Goal: Information Seeking & Learning: Learn about a topic

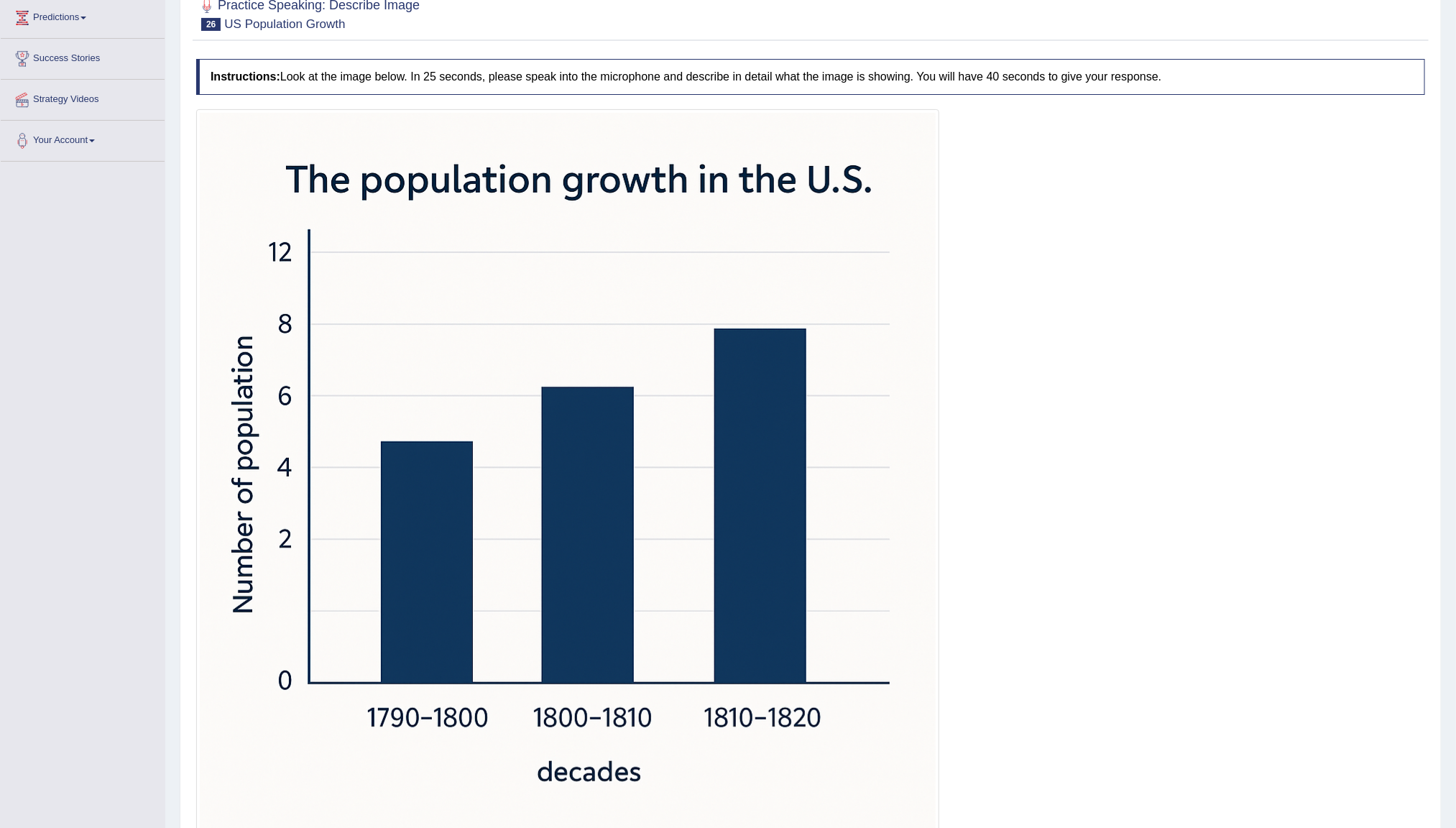
drag, startPoint x: 487, startPoint y: 317, endPoint x: 512, endPoint y: 341, distance: 34.7
click at [487, 317] on img at bounding box center [567, 480] width 736 height 736
click at [822, 471] on img at bounding box center [567, 480] width 736 height 736
click at [820, 471] on img at bounding box center [567, 480] width 736 height 736
click at [815, 471] on img at bounding box center [567, 480] width 736 height 736
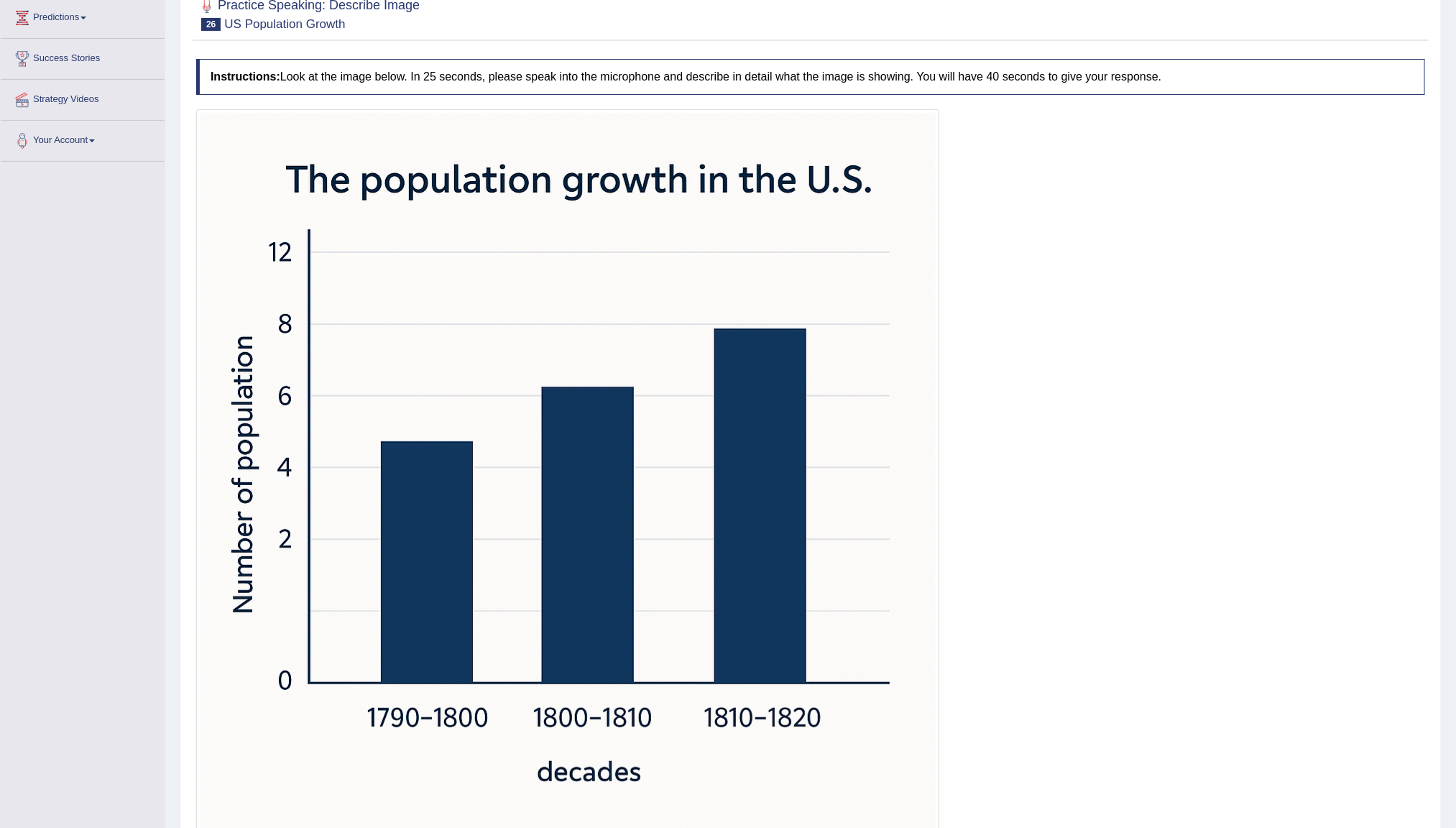
click at [815, 471] on img at bounding box center [567, 480] width 736 height 736
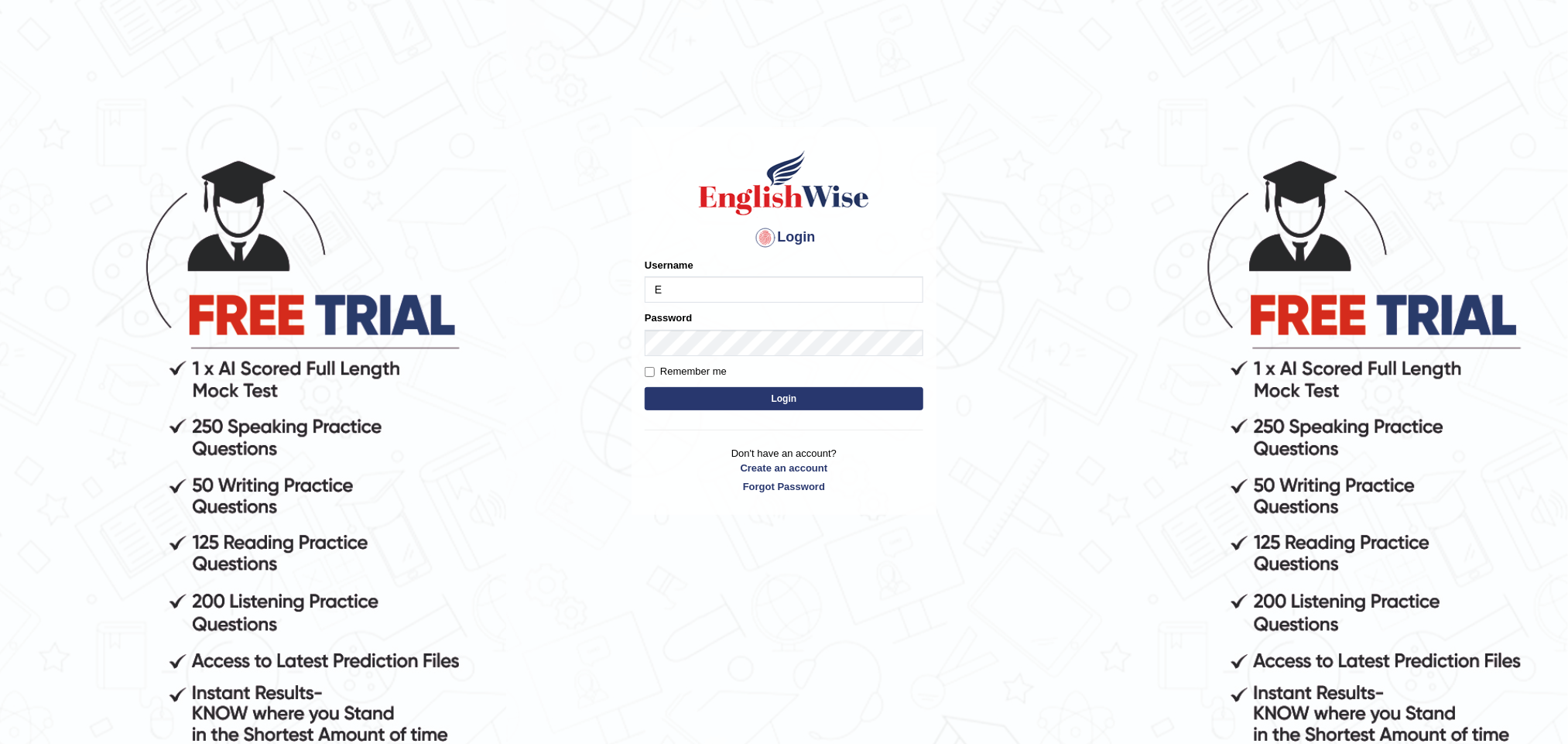
type input "EnglishWiseGC"
click at [645, 386] on button "Login" at bounding box center [784, 398] width 278 height 23
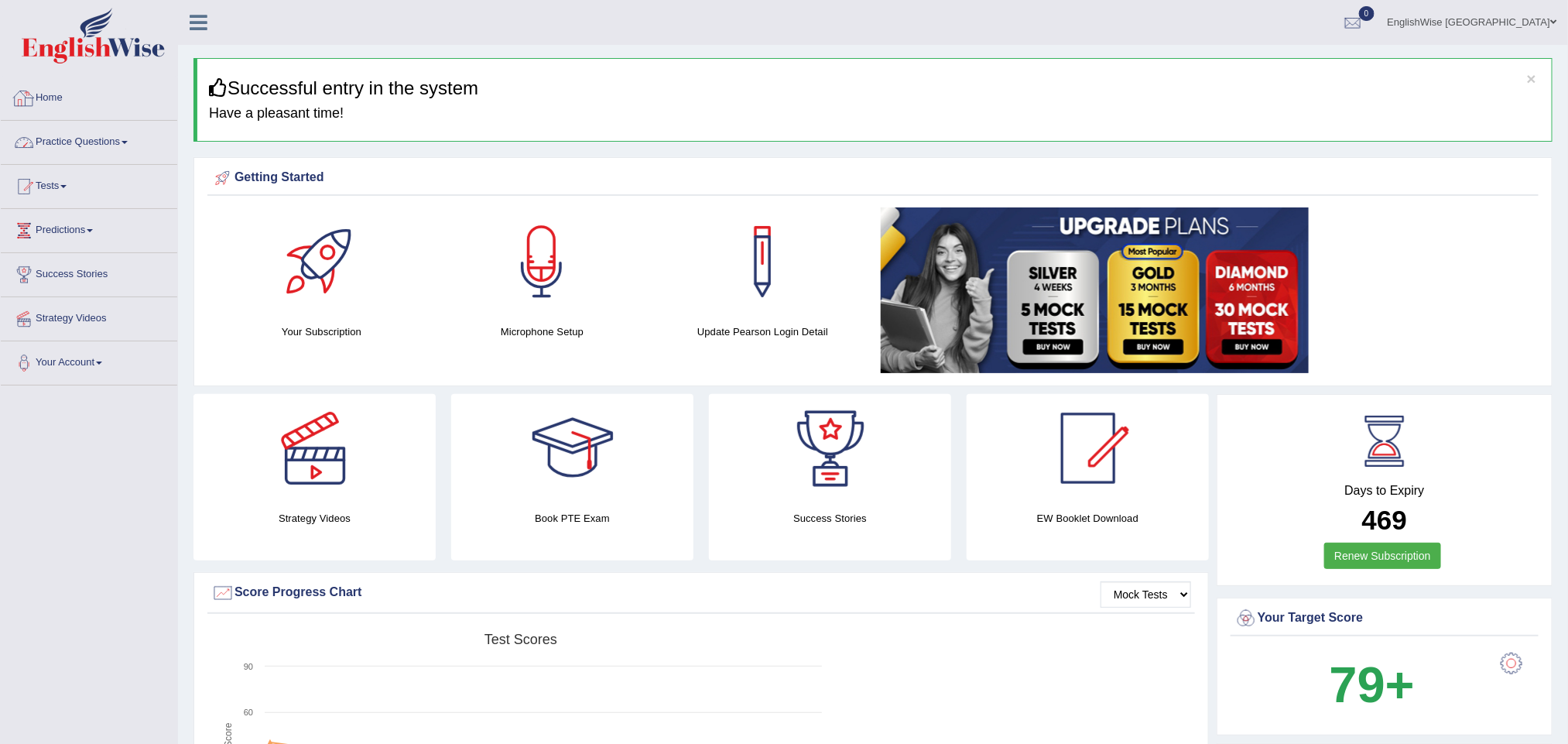
click at [123, 145] on link "Practice Questions" at bounding box center [89, 139] width 177 height 38
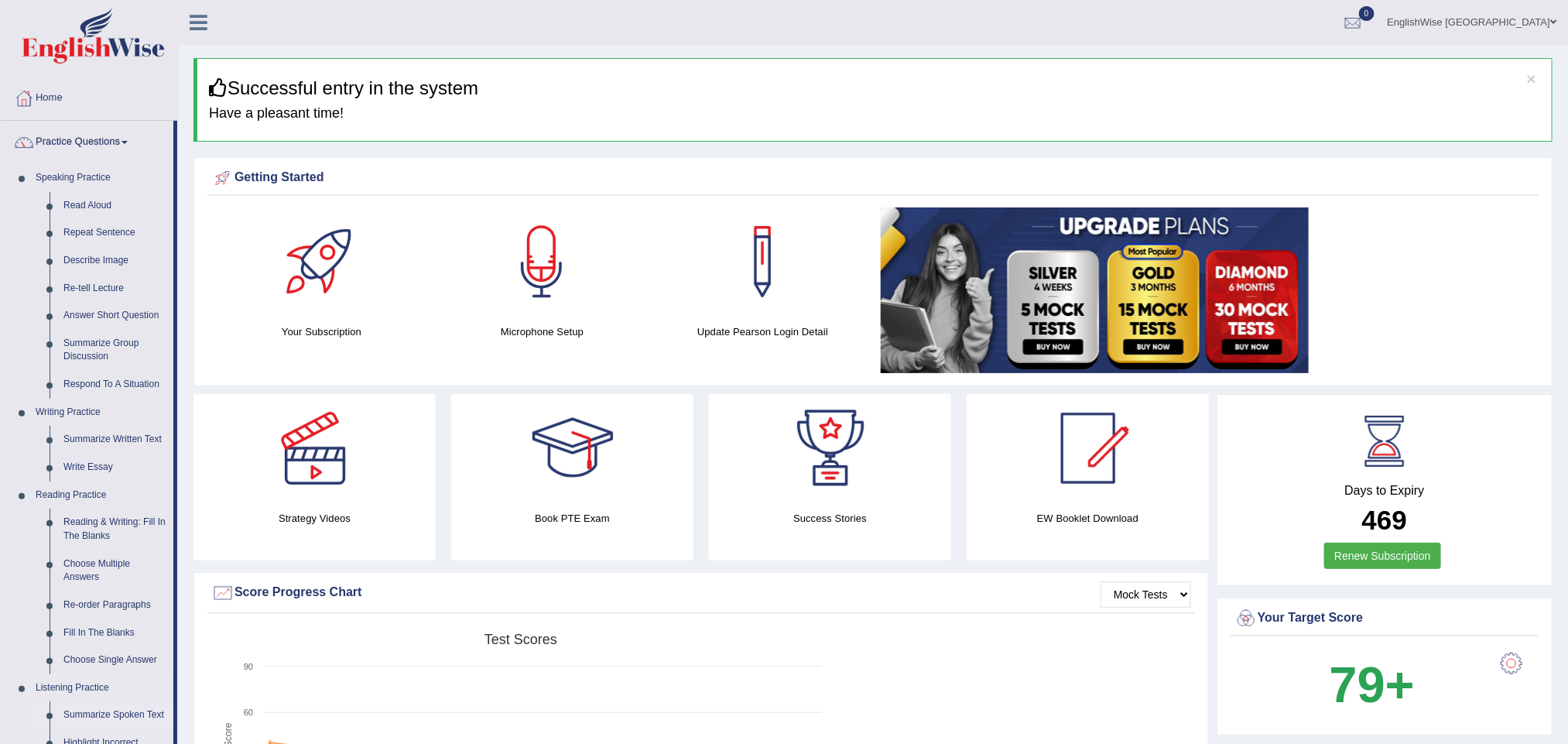
click at [142, 716] on link "Summarize Spoken Text" at bounding box center [115, 715] width 117 height 28
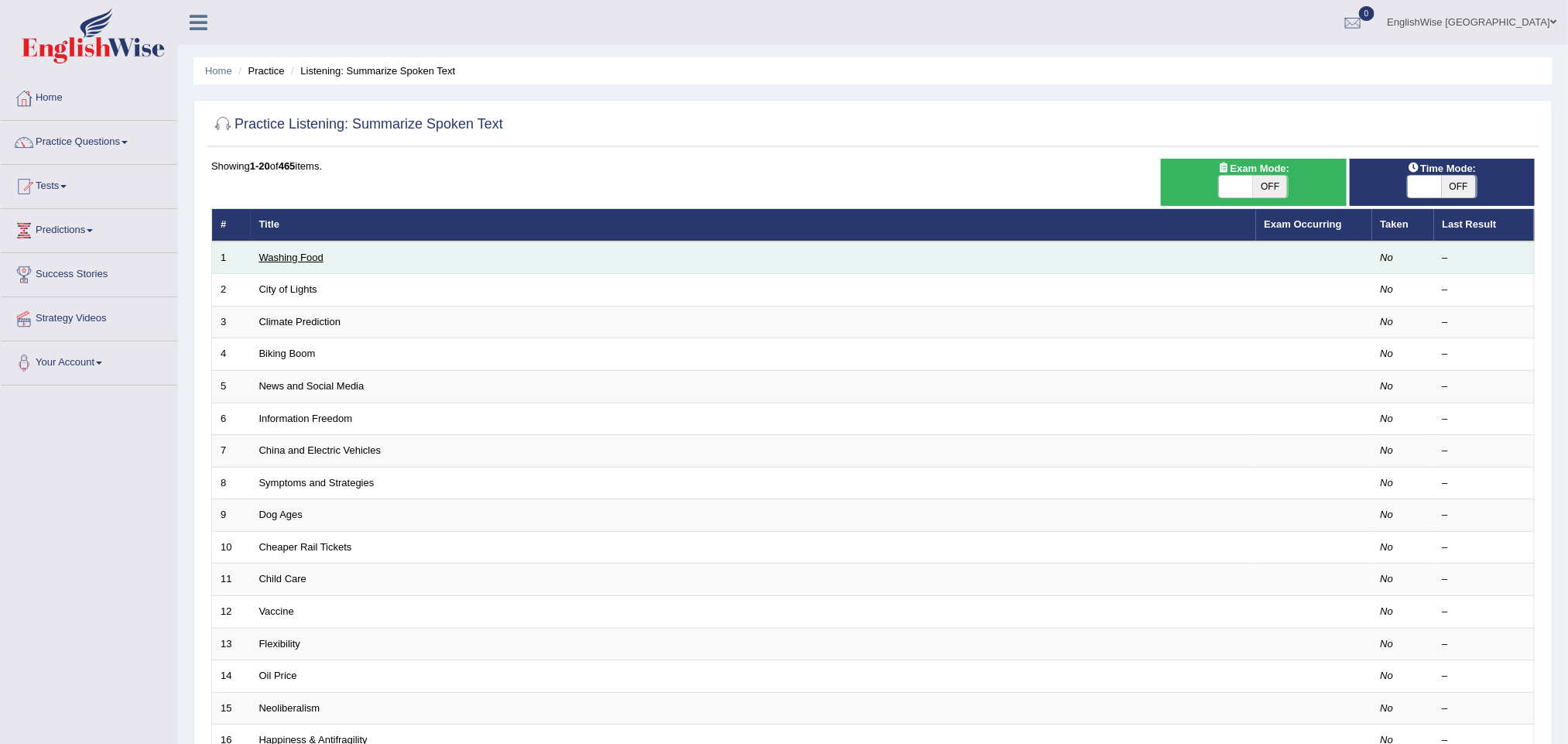
click at [309, 253] on link "Washing Food" at bounding box center [291, 257] width 64 height 11
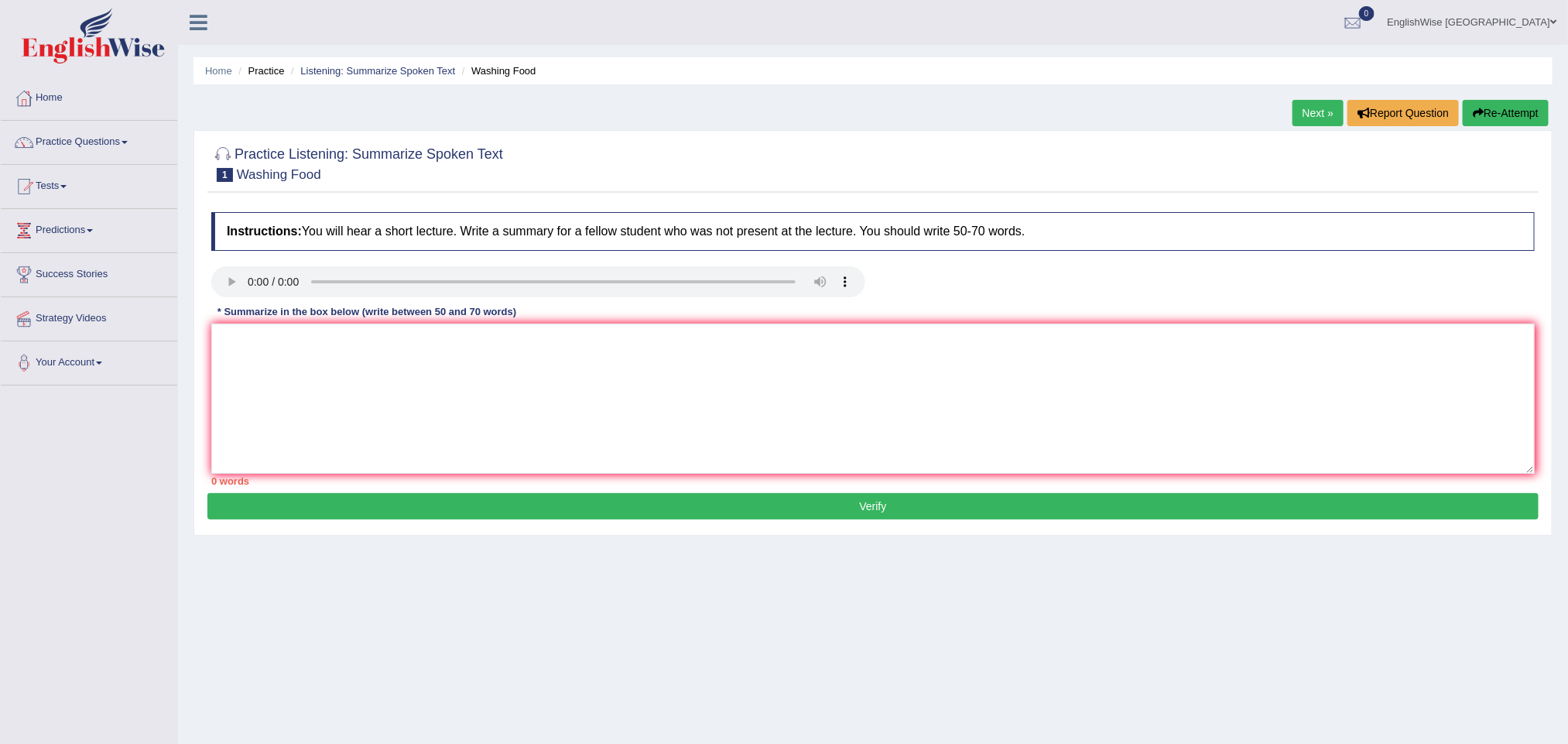
click at [1070, 673] on div "Home Practice Listening: Summarize Spoken Text Washing Food Next » Report Quest…" at bounding box center [873, 386] width 1391 height 774
click at [101, 147] on link "Practice Questions" at bounding box center [89, 139] width 177 height 38
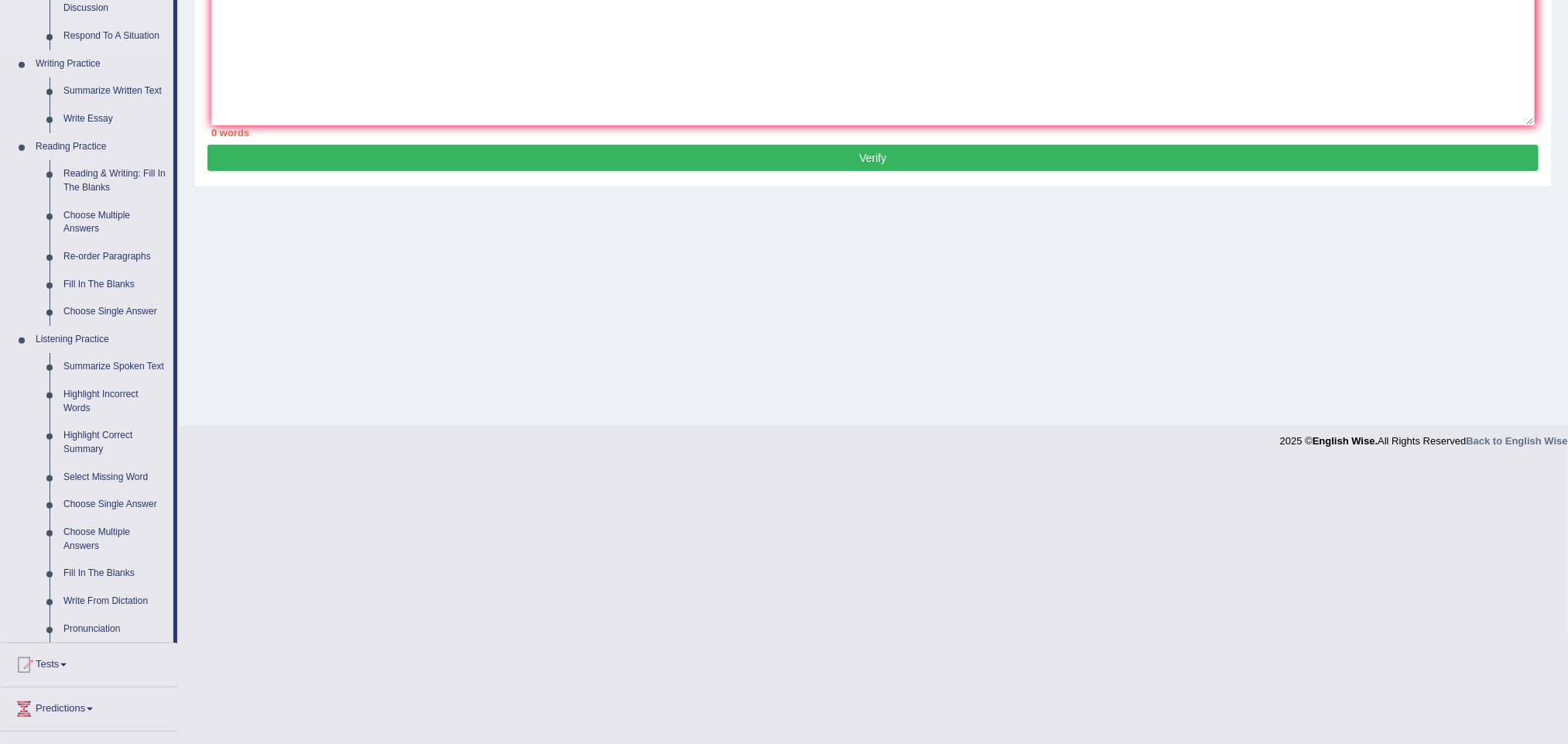
scroll to position [472, 0]
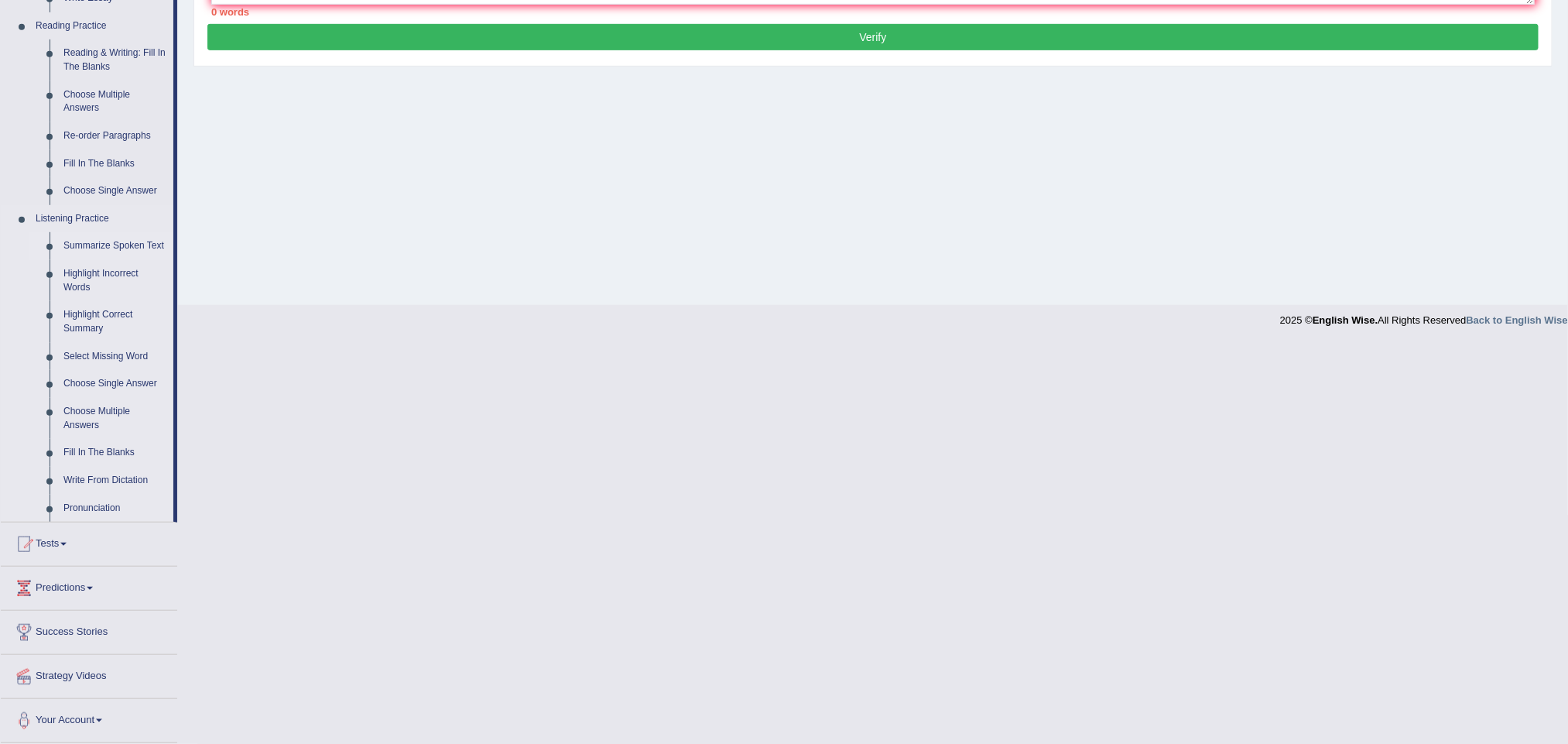
click at [110, 237] on link "Summarize Spoken Text" at bounding box center [115, 246] width 117 height 28
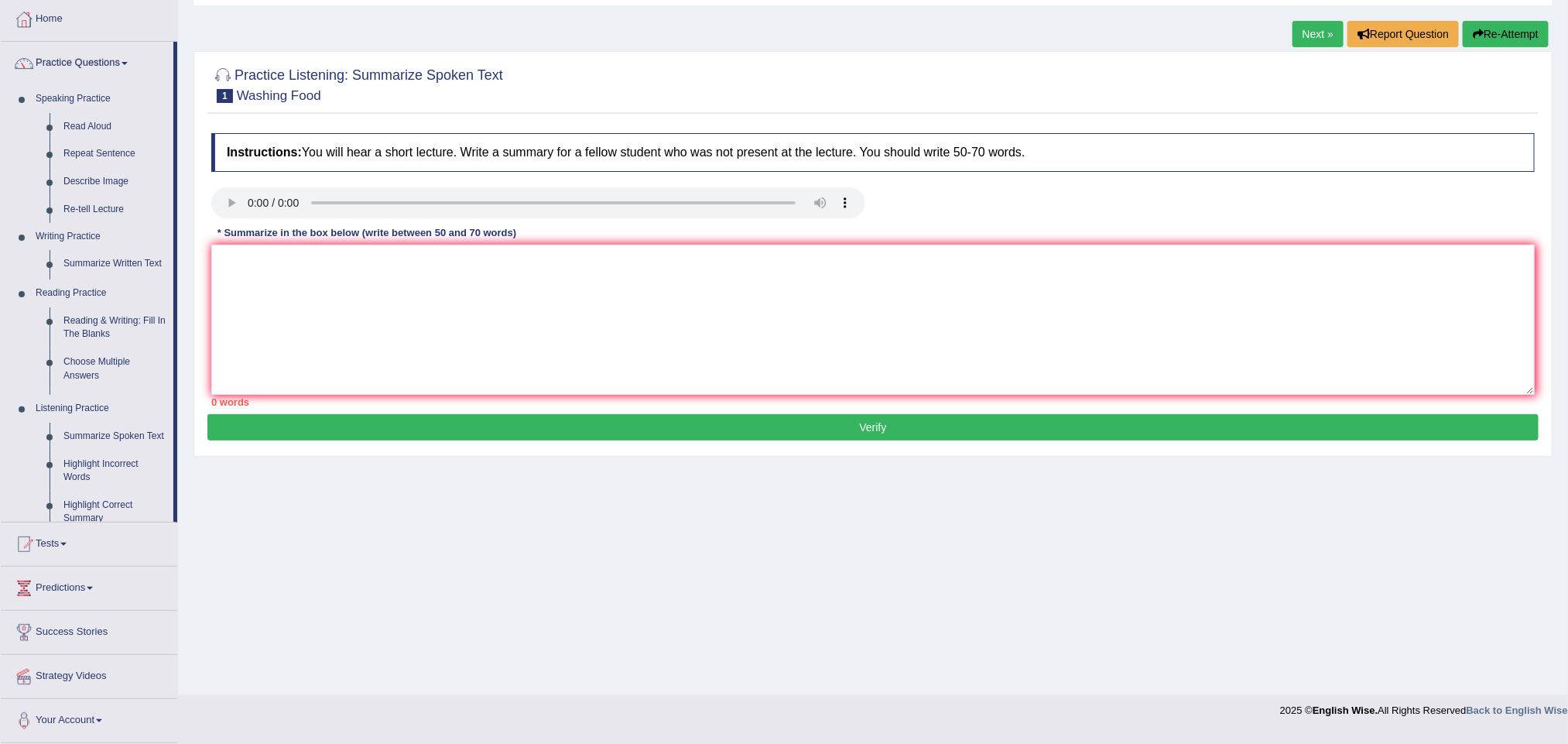
scroll to position [68, 0]
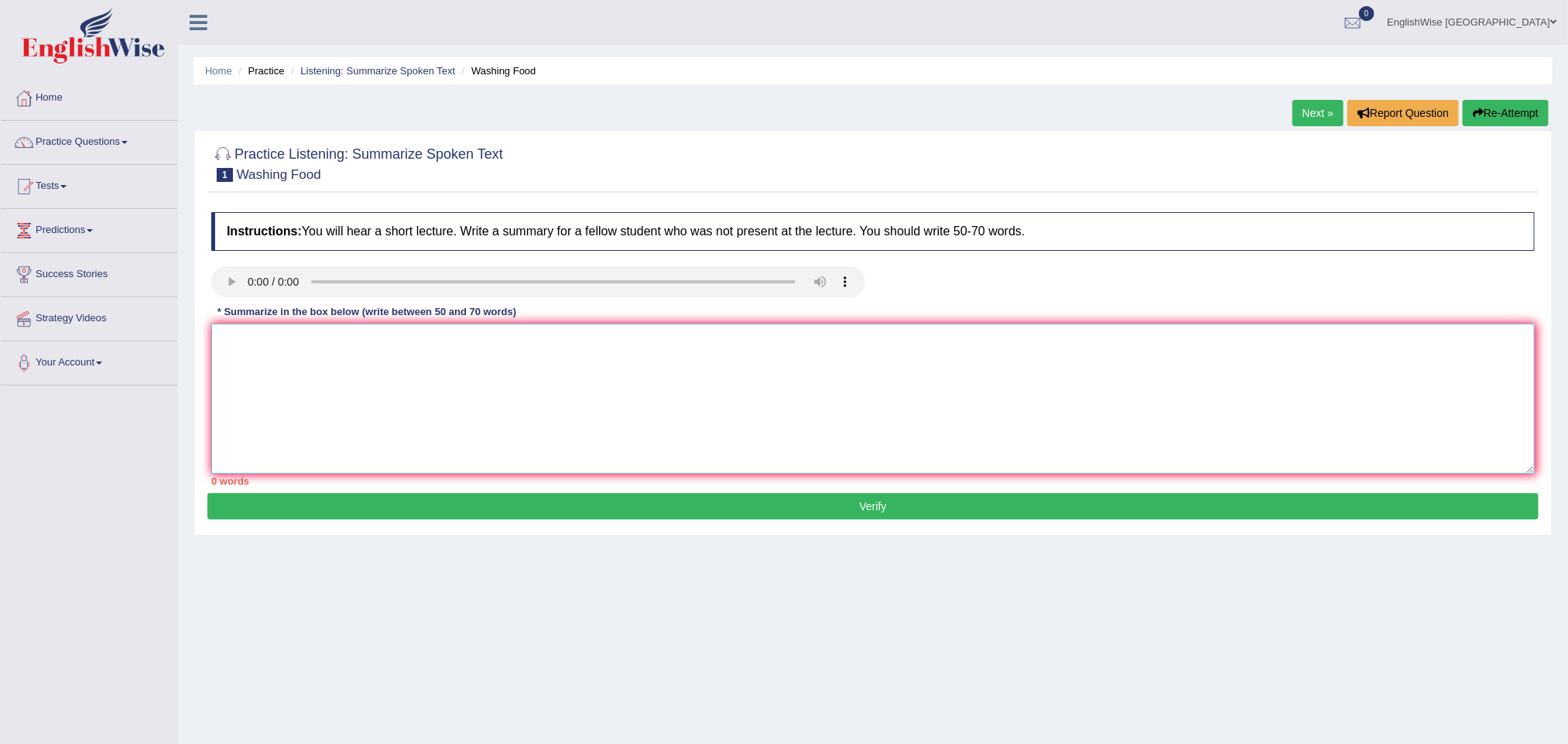
click at [369, 386] on textarea at bounding box center [872, 398] width 1323 height 150
click at [89, 137] on link "Practice Questions" at bounding box center [89, 139] width 177 height 38
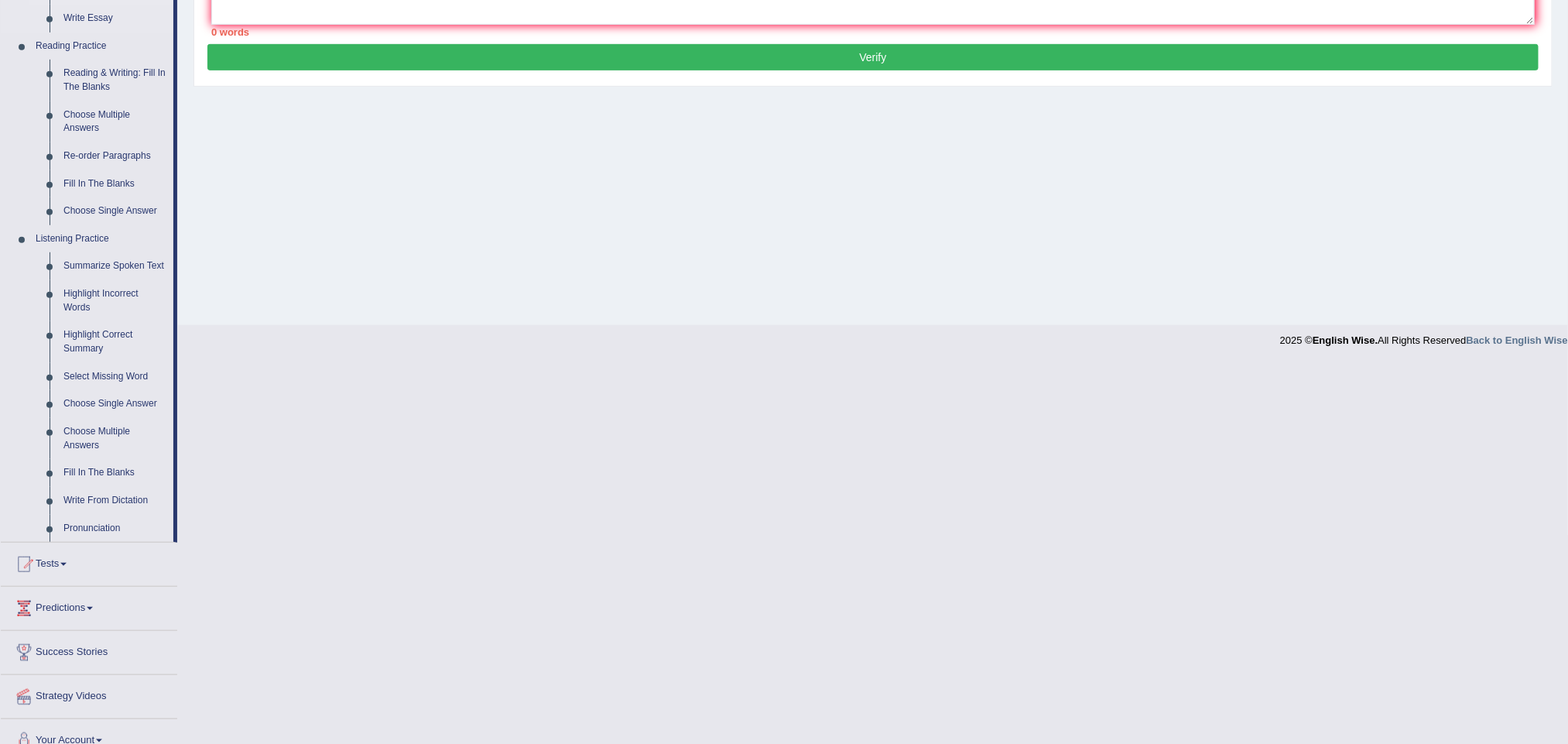
scroll to position [464, 0]
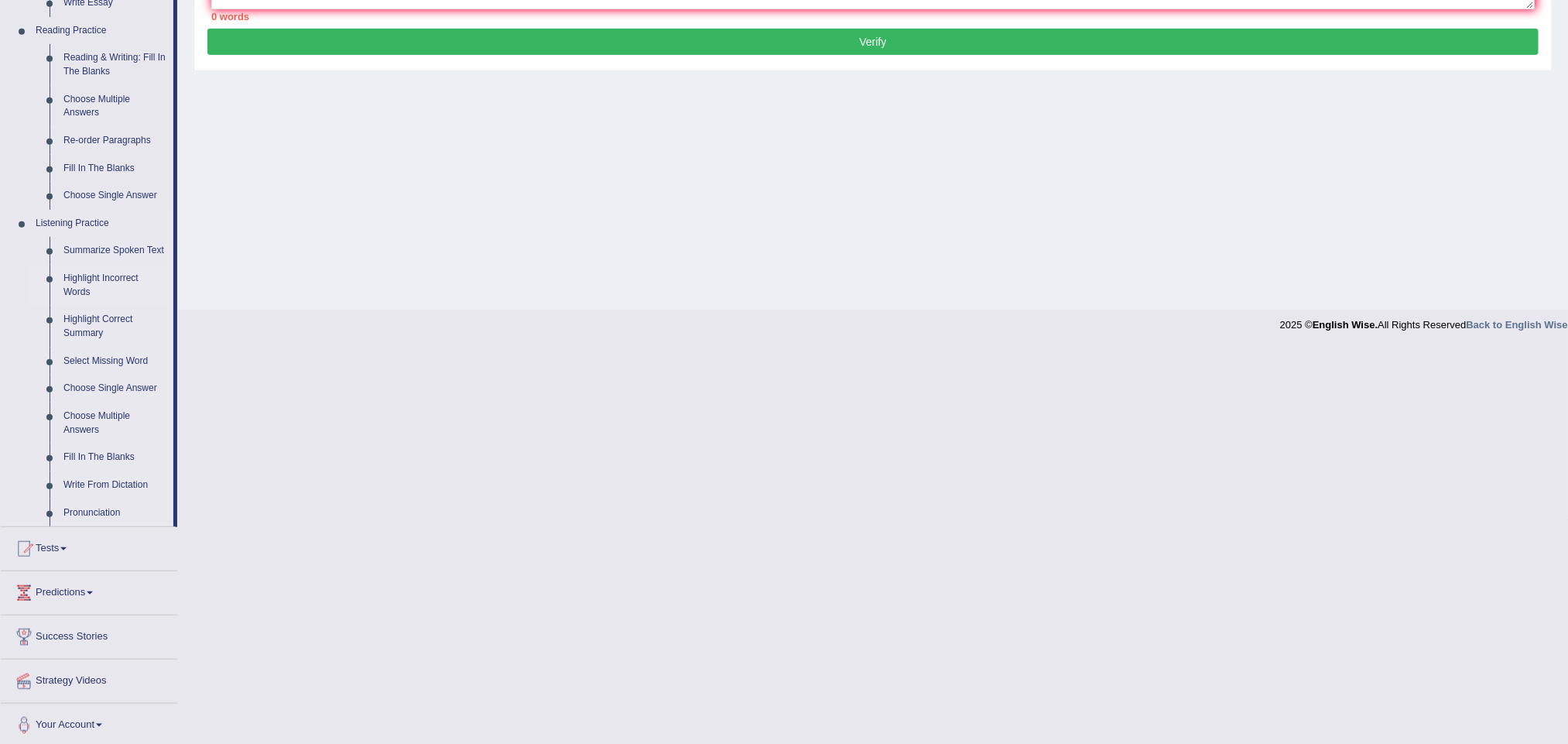
click at [120, 276] on link "Highlight Incorrect Words" at bounding box center [115, 285] width 117 height 41
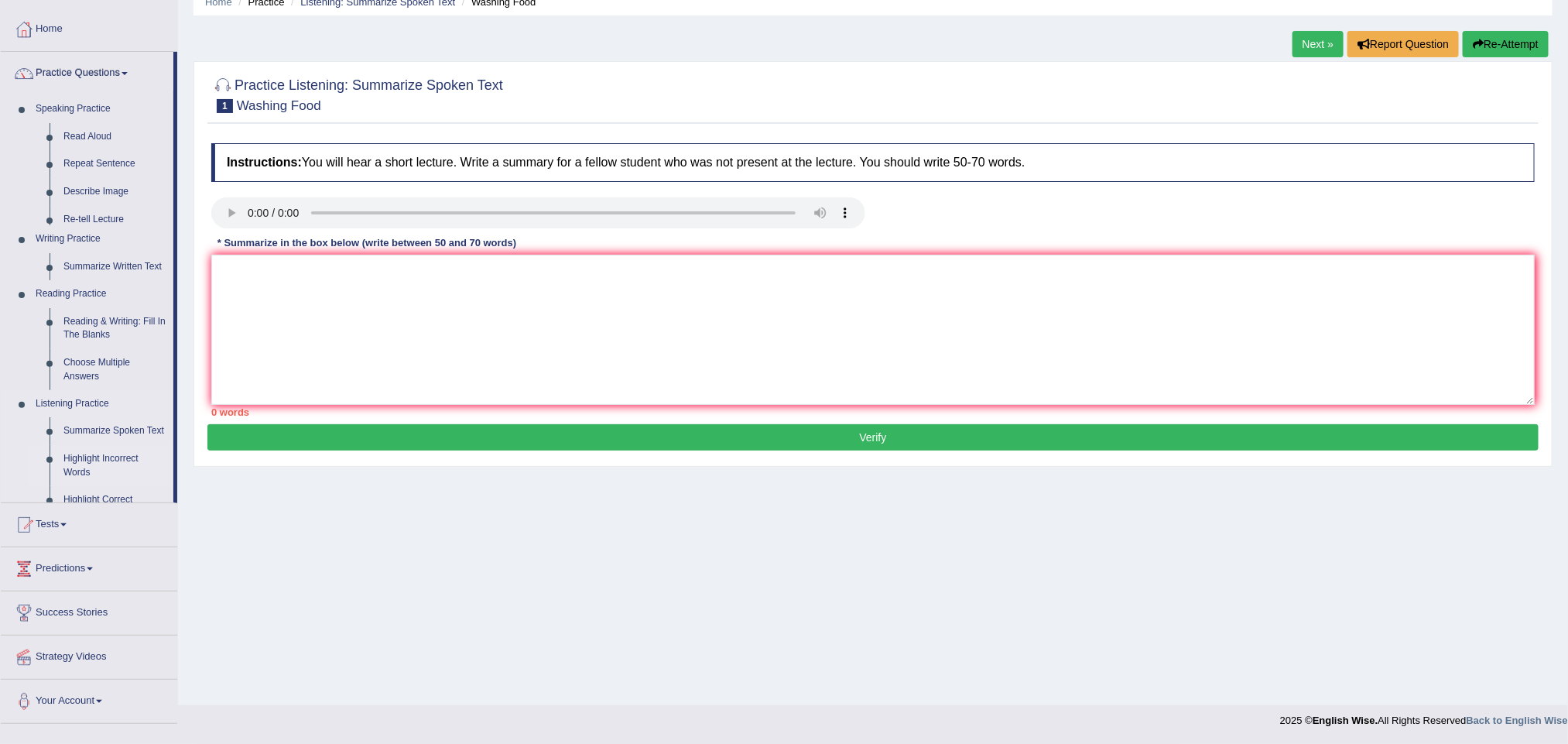
scroll to position [68, 0]
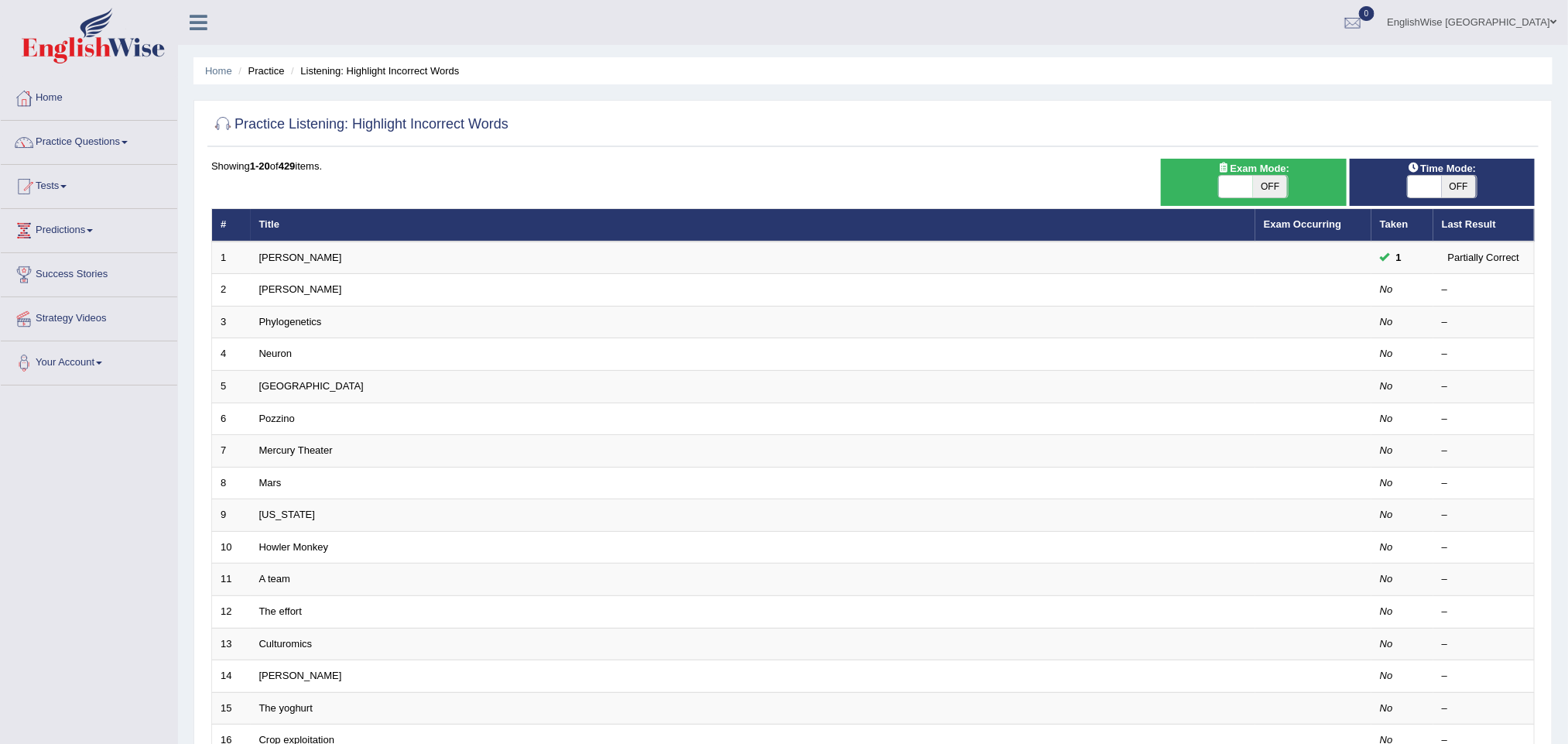
click at [283, 258] on link "[PERSON_NAME]" at bounding box center [301, 257] width 83 height 11
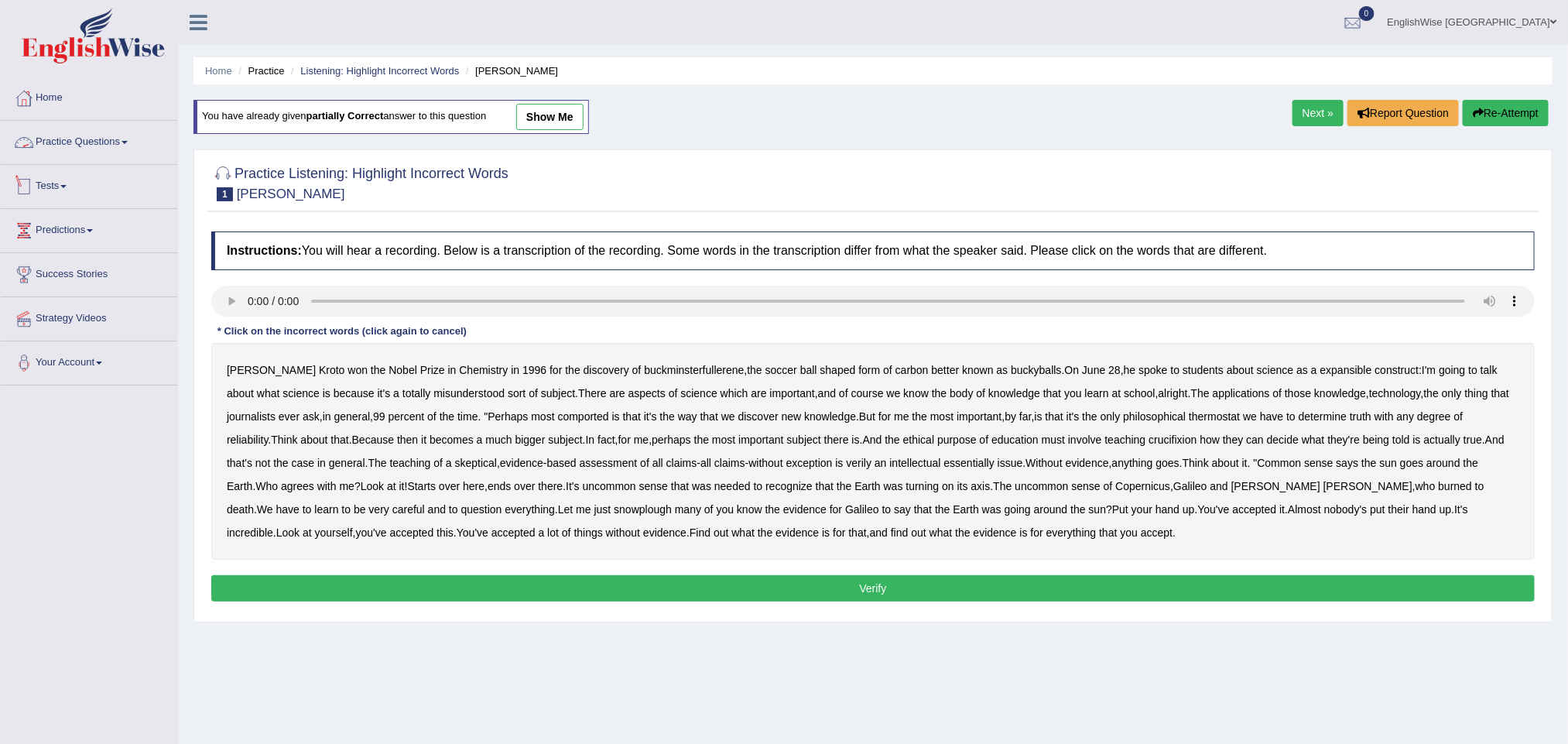
click at [92, 138] on link "Practice Questions" at bounding box center [89, 139] width 177 height 38
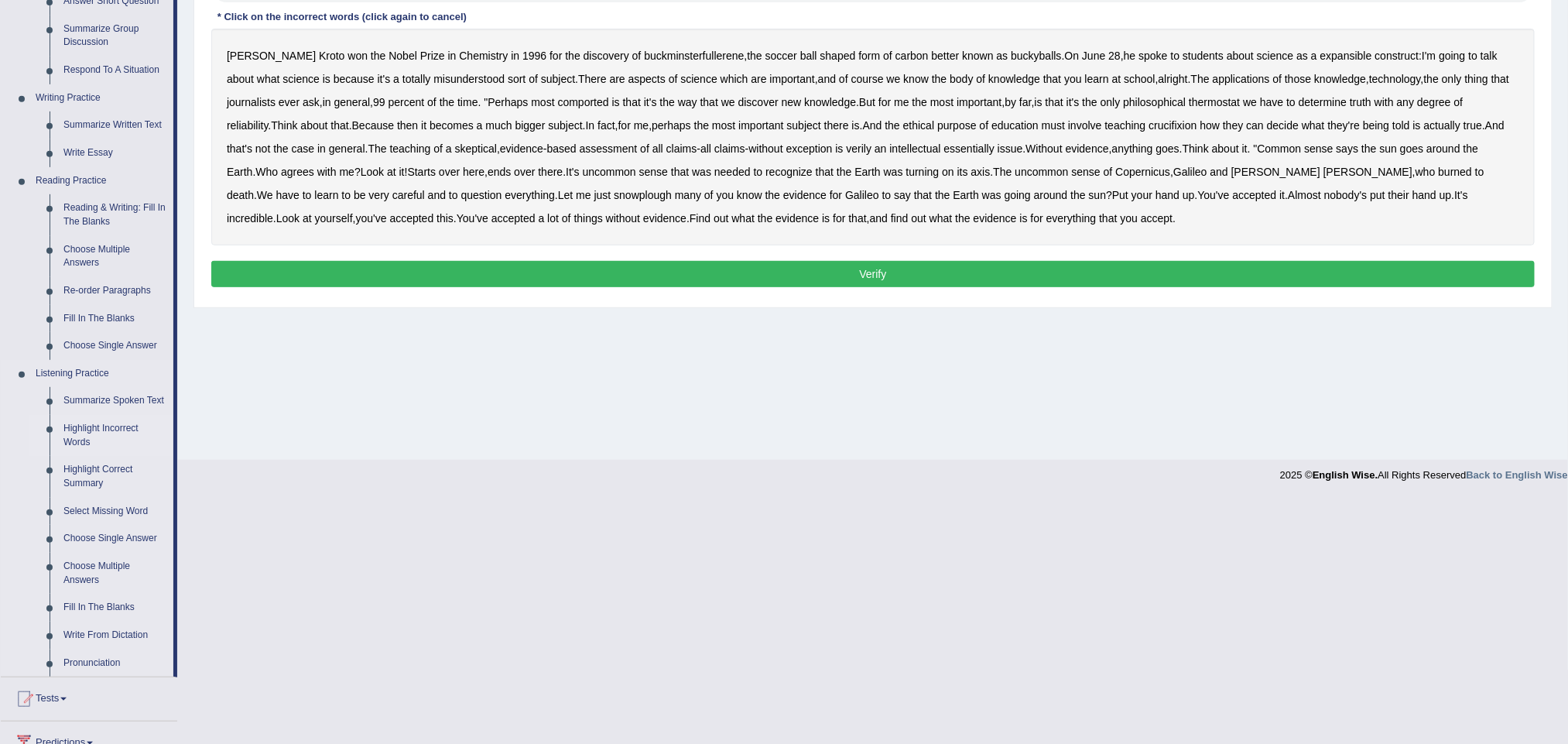
scroll to position [348, 0]
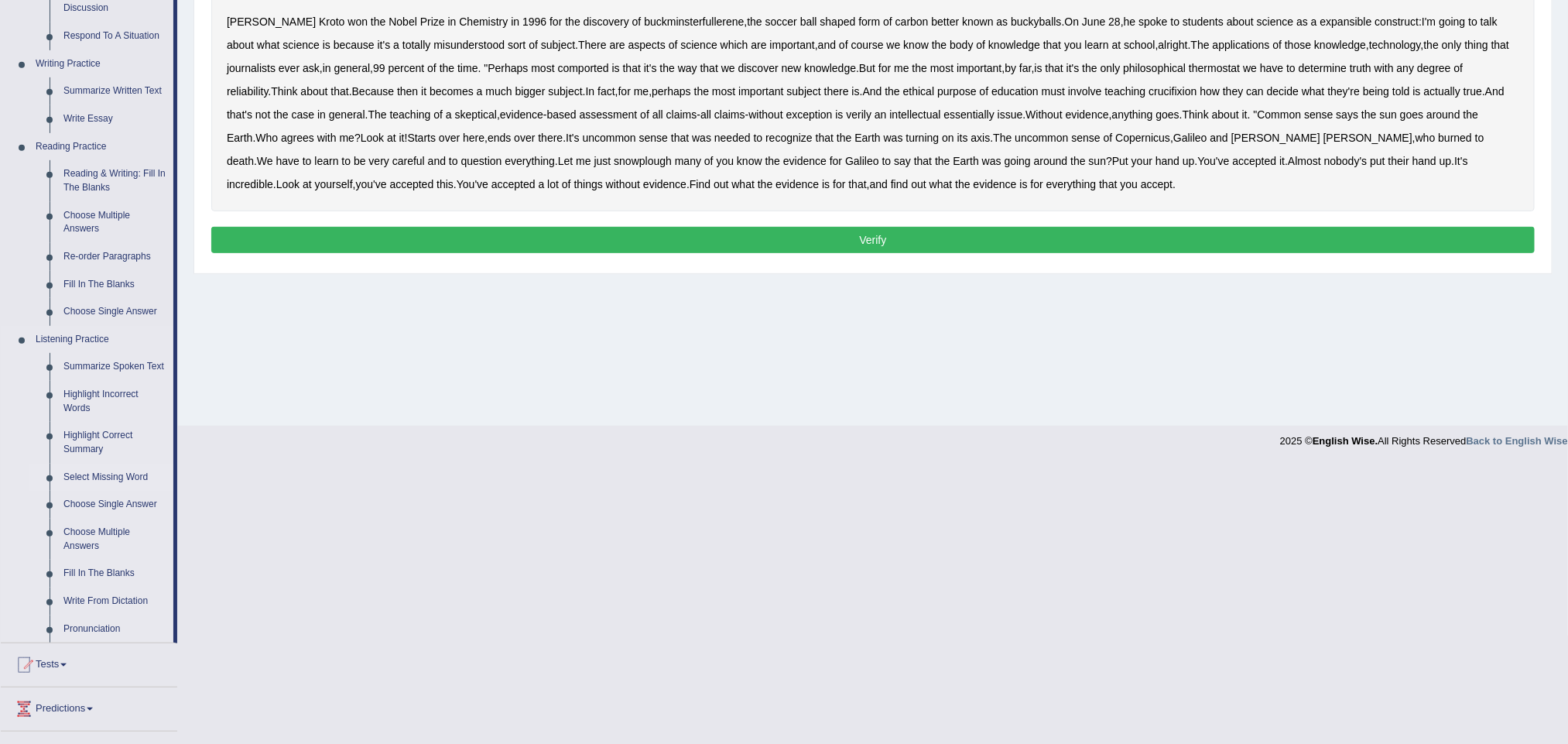
click at [107, 473] on link "Select Missing Word" at bounding box center [115, 478] width 117 height 28
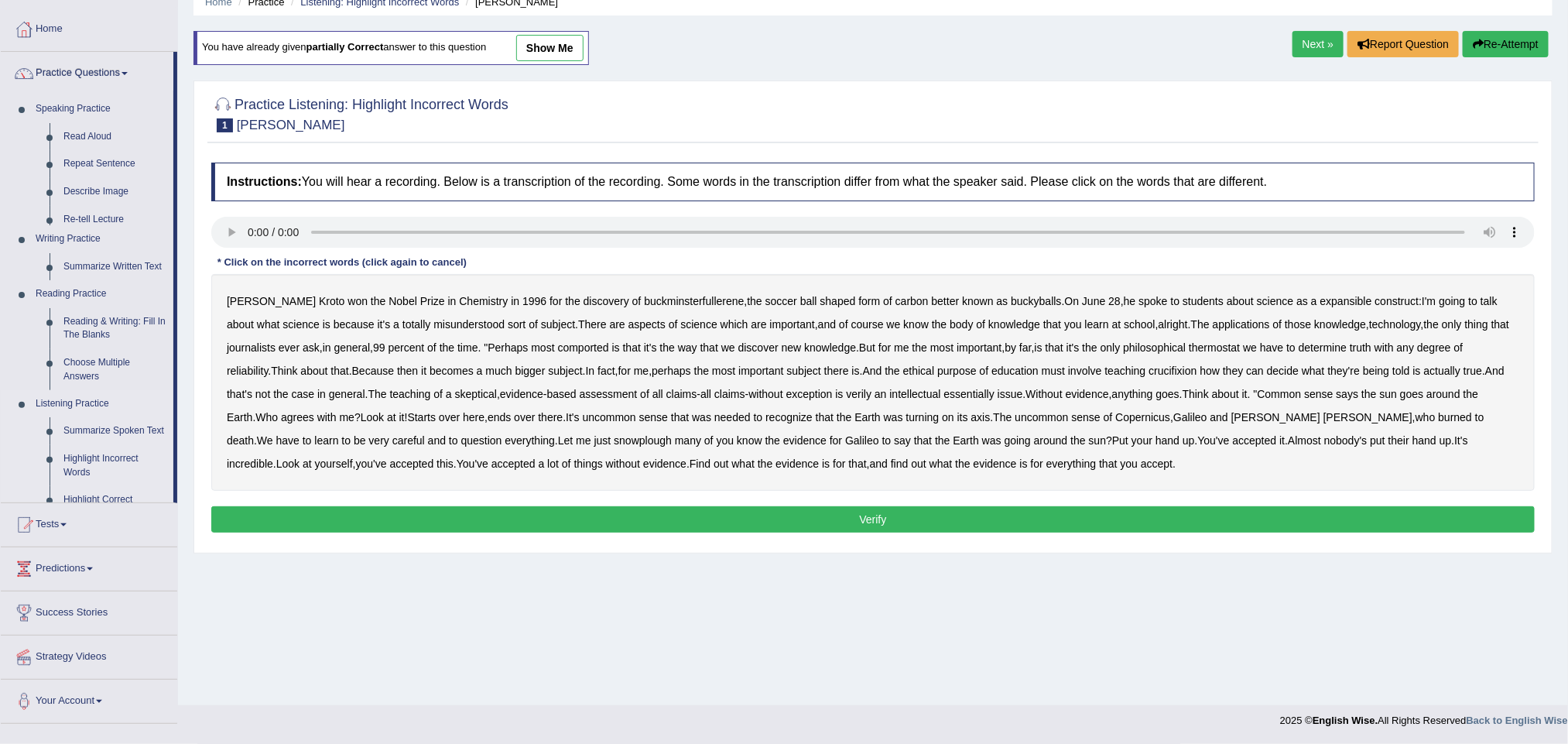
scroll to position [68, 0]
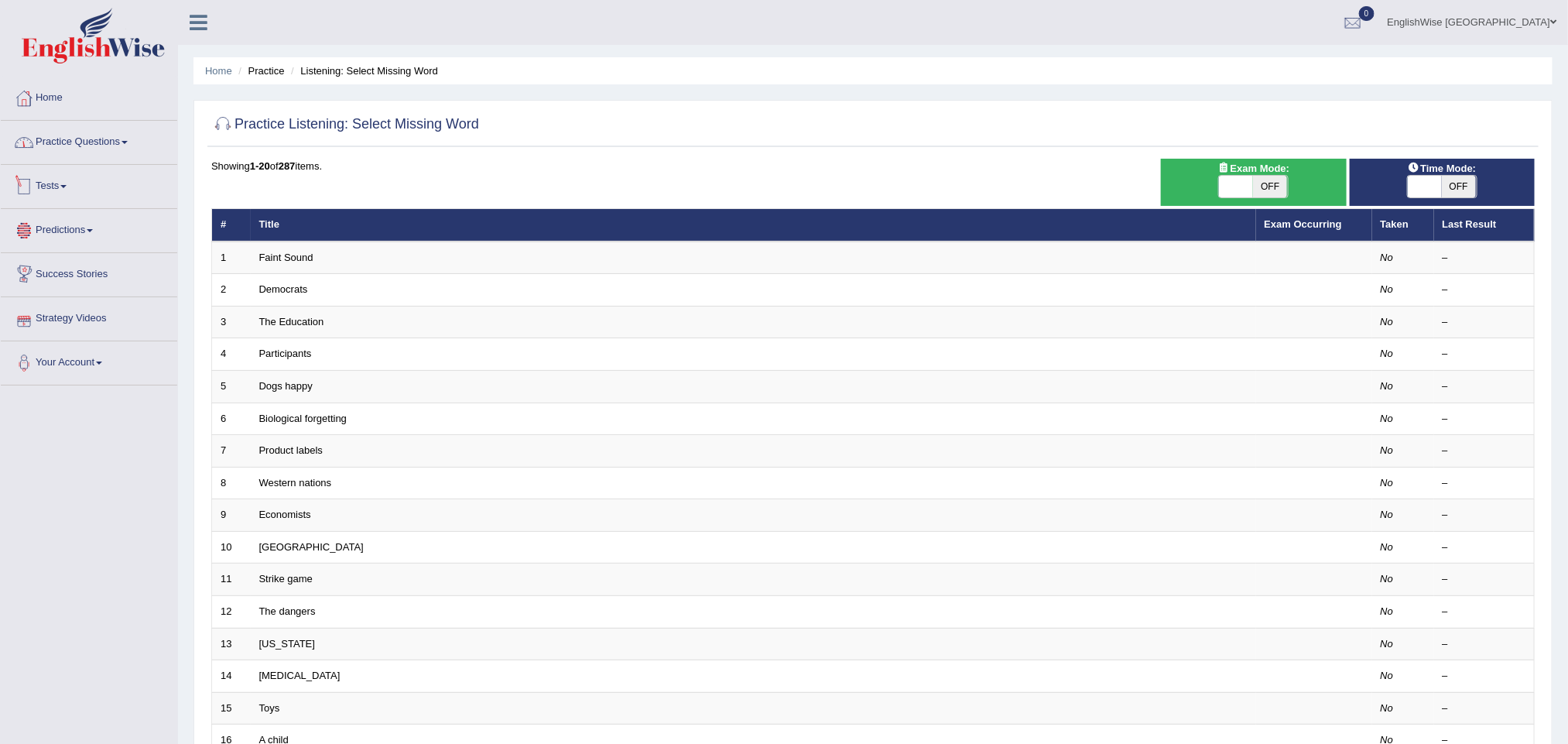
click at [131, 153] on link "Practice Questions" at bounding box center [89, 139] width 177 height 38
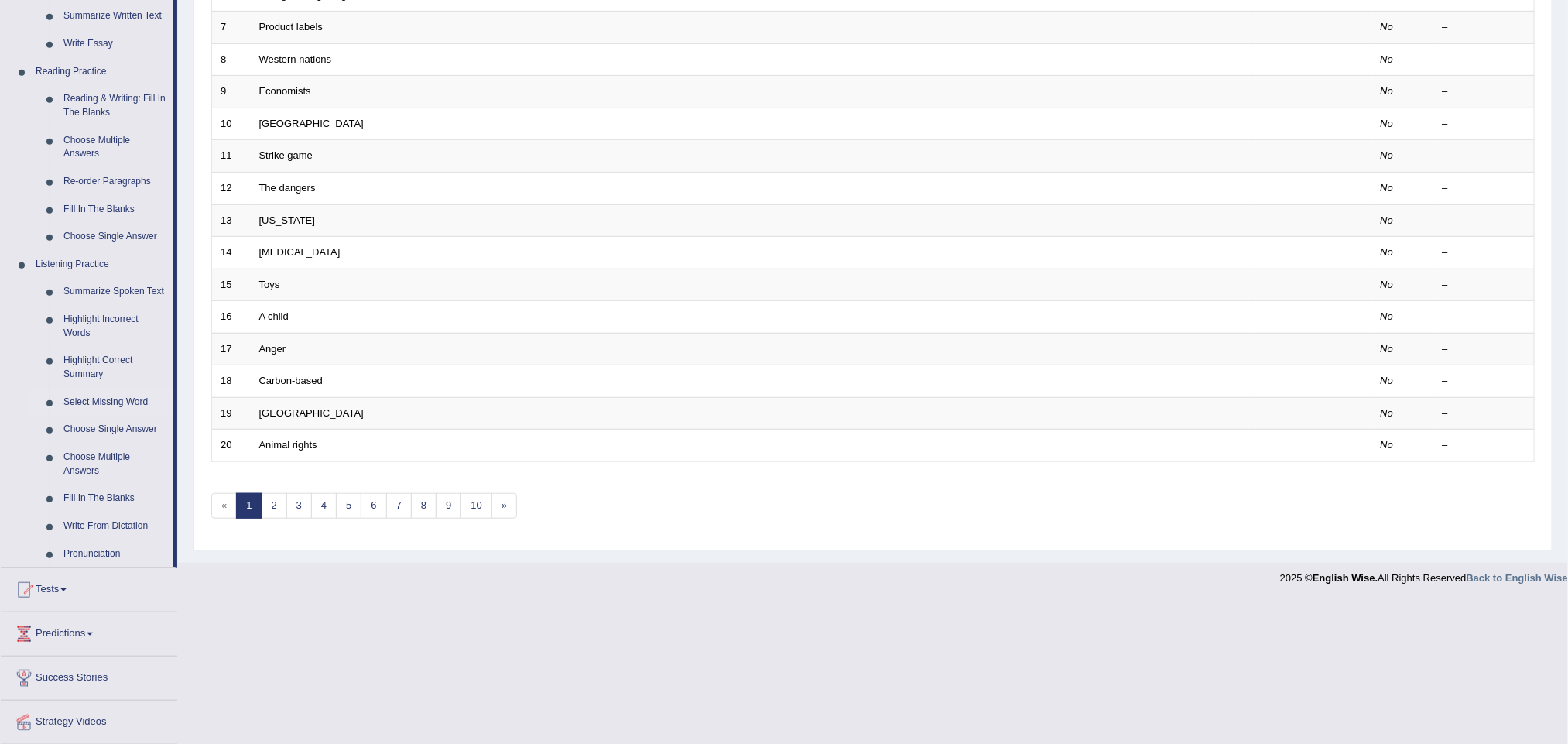
scroll to position [464, 0]
